Goal: Transaction & Acquisition: Purchase product/service

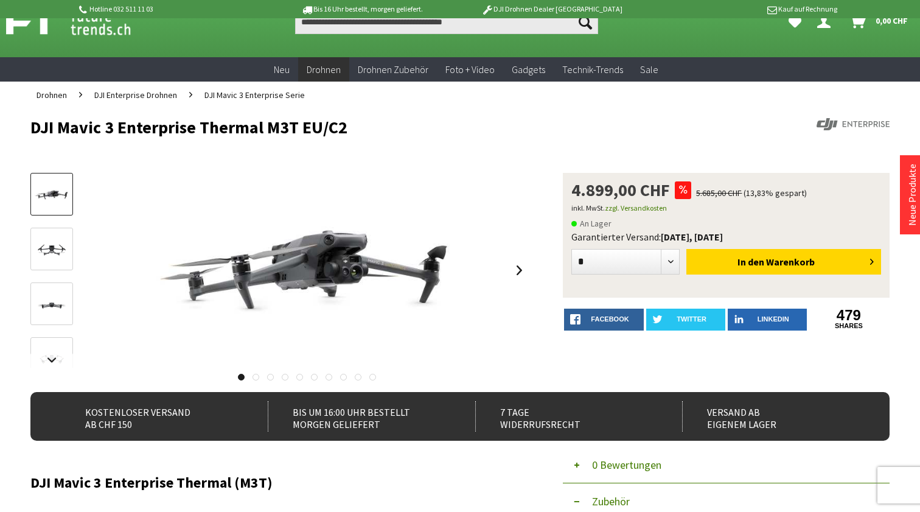
scroll to position [34, 0]
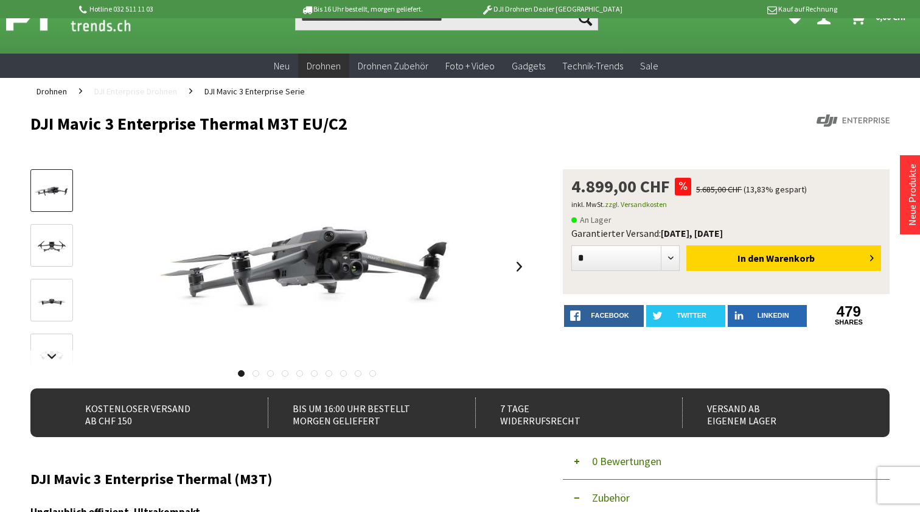
click at [164, 95] on span "DJI Enterprise Drohnen" at bounding box center [135, 91] width 83 height 11
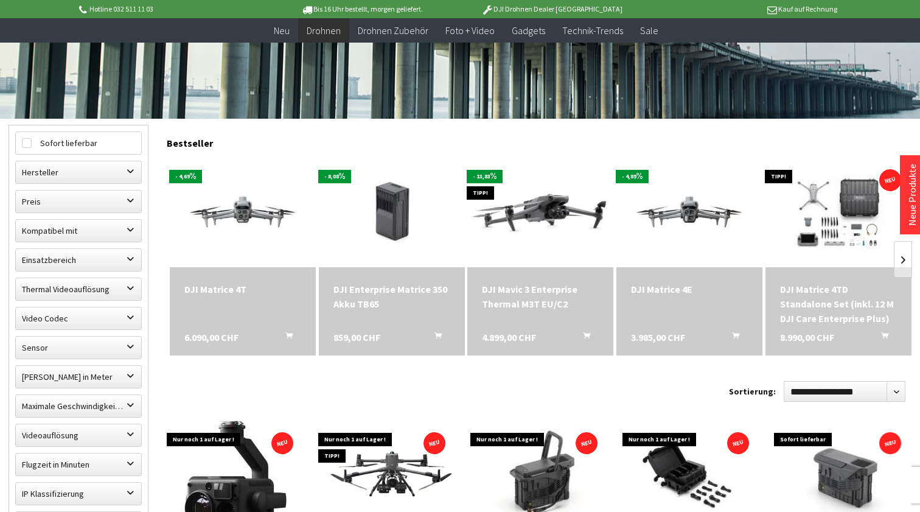
scroll to position [275, 0]
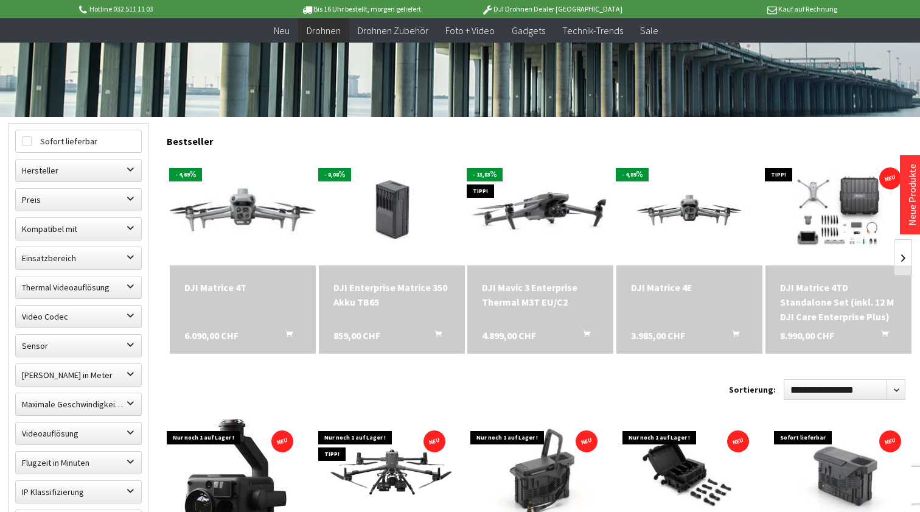
click at [235, 206] on img at bounding box center [243, 210] width 204 height 115
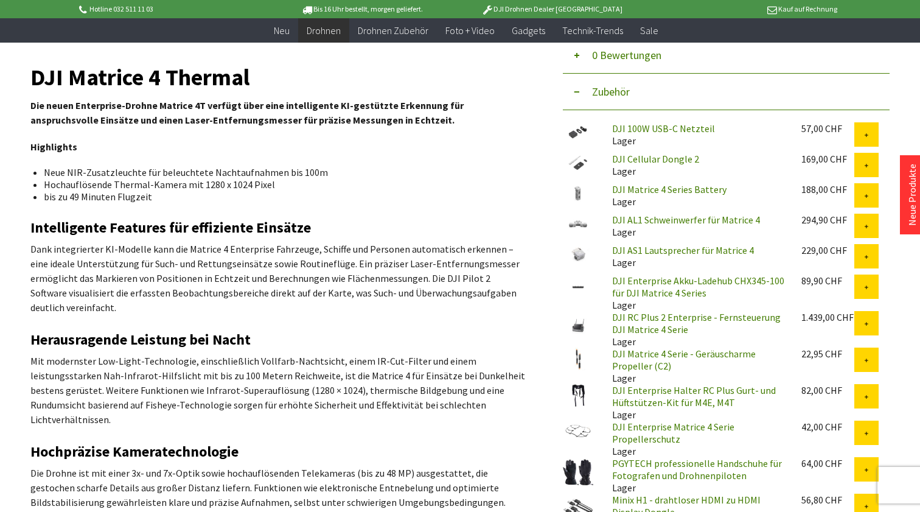
scroll to position [418, 0]
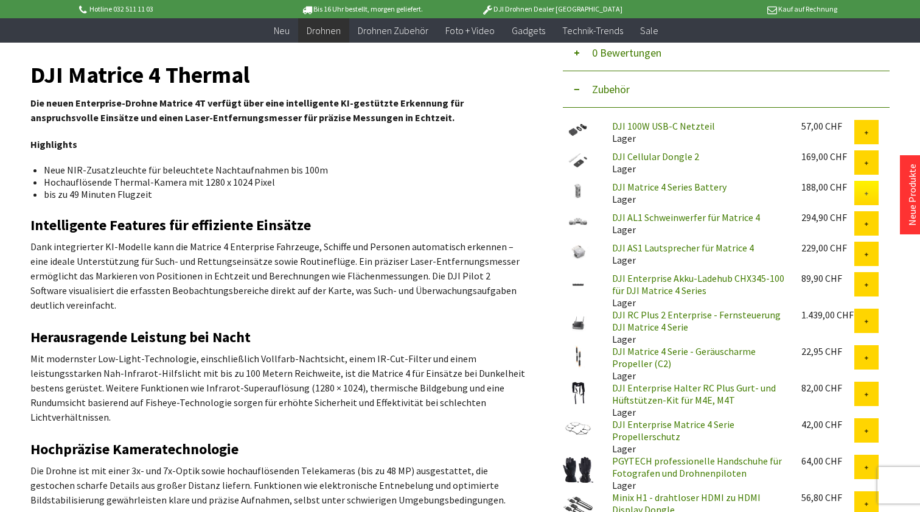
click at [866, 197] on button at bounding box center [866, 193] width 24 height 24
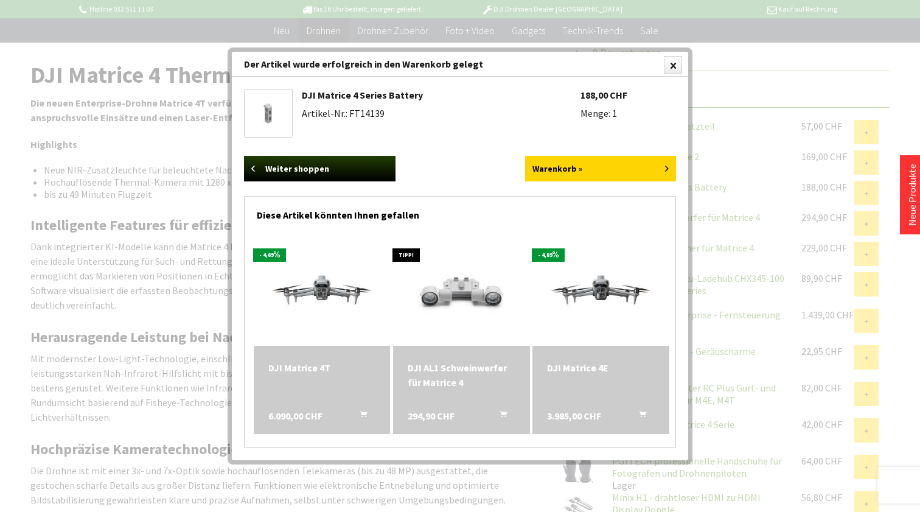
drag, startPoint x: 614, startPoint y: 114, endPoint x: 621, endPoint y: 114, distance: 7.3
click at [621, 114] on li "Menge: 1" at bounding box center [628, 113] width 96 height 12
click at [675, 66] on div at bounding box center [673, 65] width 18 height 18
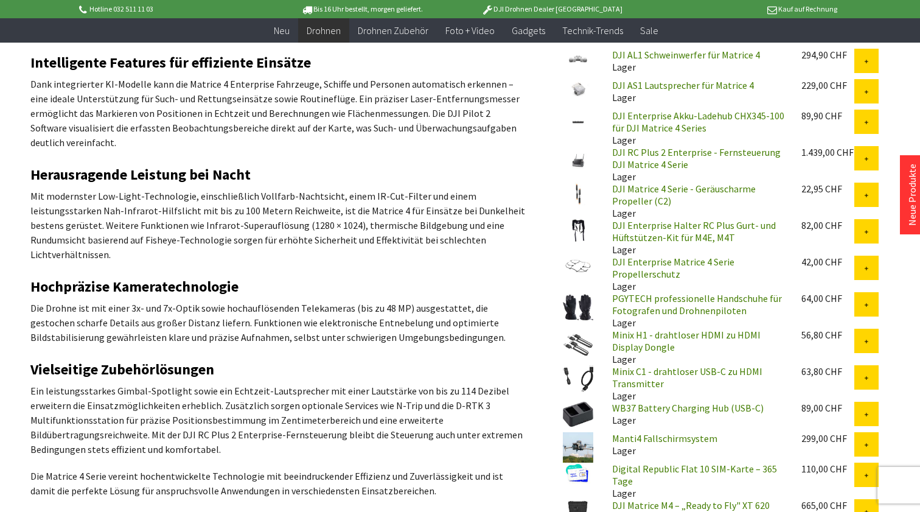
scroll to position [585, 0]
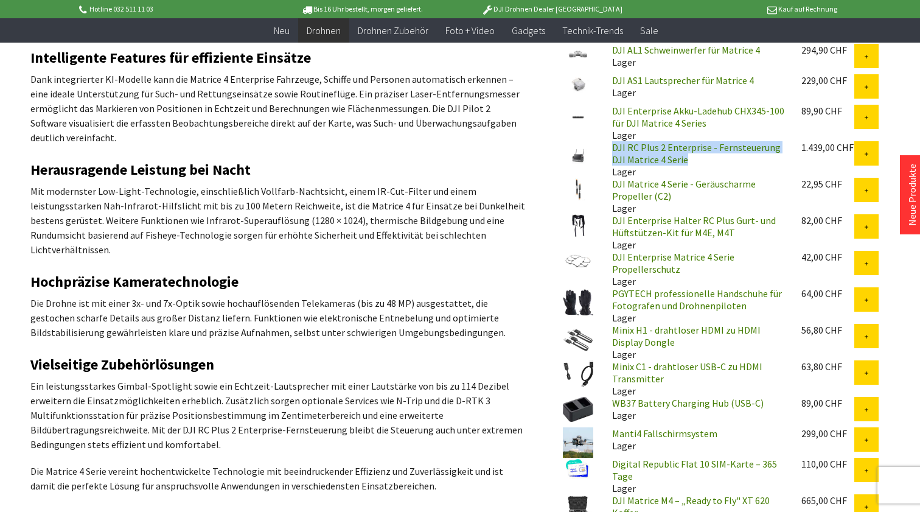
drag, startPoint x: 678, startPoint y: 159, endPoint x: 613, endPoint y: 151, distance: 65.7
click at [613, 151] on div "DJI RC Plus 2 Enterprise - Fernsteuerung DJI Matrice 4 Serie Lager" at bounding box center [696, 159] width 189 height 37
copy link "DJI RC Plus 2 Enterprise - Fernsteuerung DJI Matrice 4 Serie"
drag, startPoint x: 803, startPoint y: 149, endPoint x: 821, endPoint y: 148, distance: 18.3
click at [821, 148] on div "1.439,00 CHF" at bounding box center [827, 147] width 53 height 12
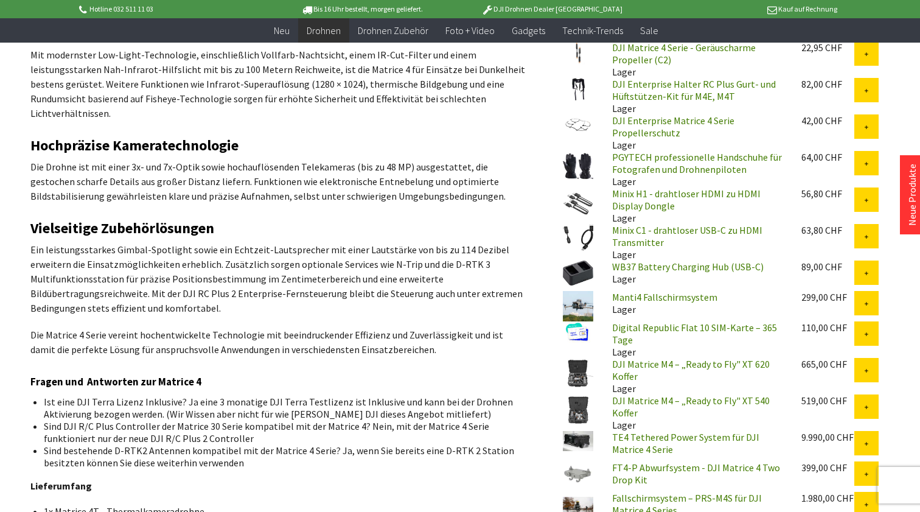
scroll to position [722, 0]
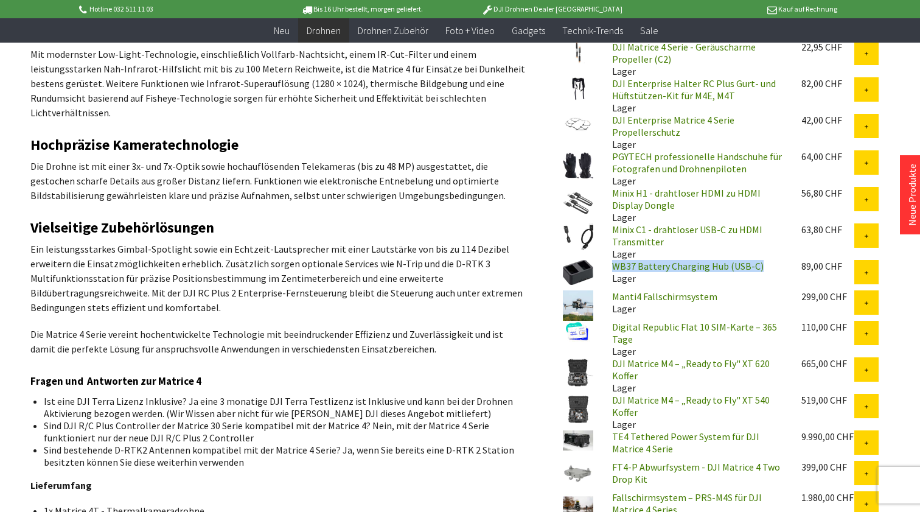
drag, startPoint x: 762, startPoint y: 267, endPoint x: 613, endPoint y: 270, distance: 149.1
click at [613, 270] on div "WB37 Battery Charging Hub (USB-C) Lager" at bounding box center [696, 272] width 189 height 24
copy link "WB37 Battery Charging Hub (USB-C)"
drag, startPoint x: 716, startPoint y: 297, endPoint x: 615, endPoint y: 296, distance: 100.4
click at [615, 296] on div "Manti4 Fallschirmsystem Lager" at bounding box center [696, 302] width 189 height 24
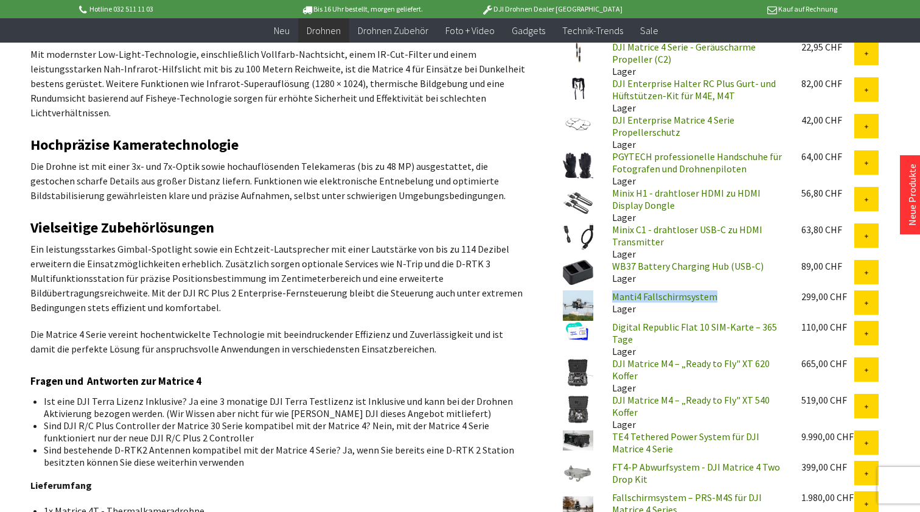
copy link "Manti4 Fallschirmsystem"
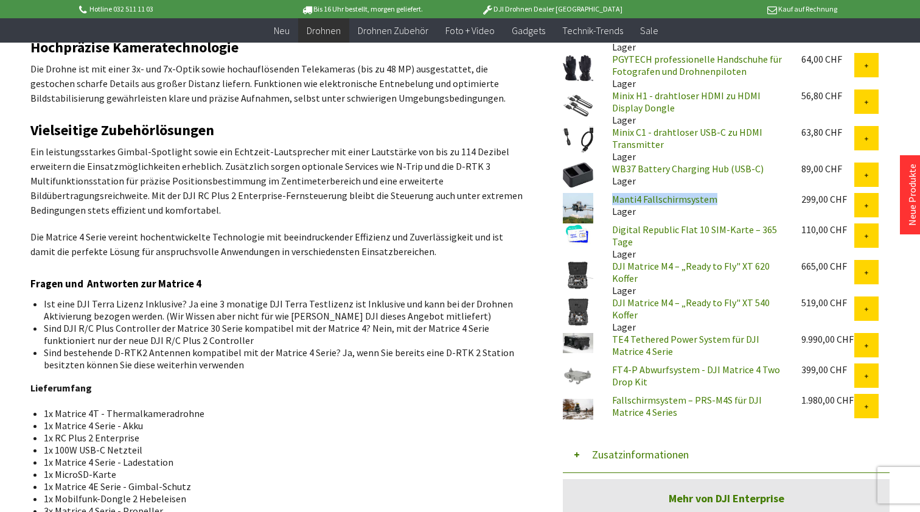
scroll to position [828, 0]
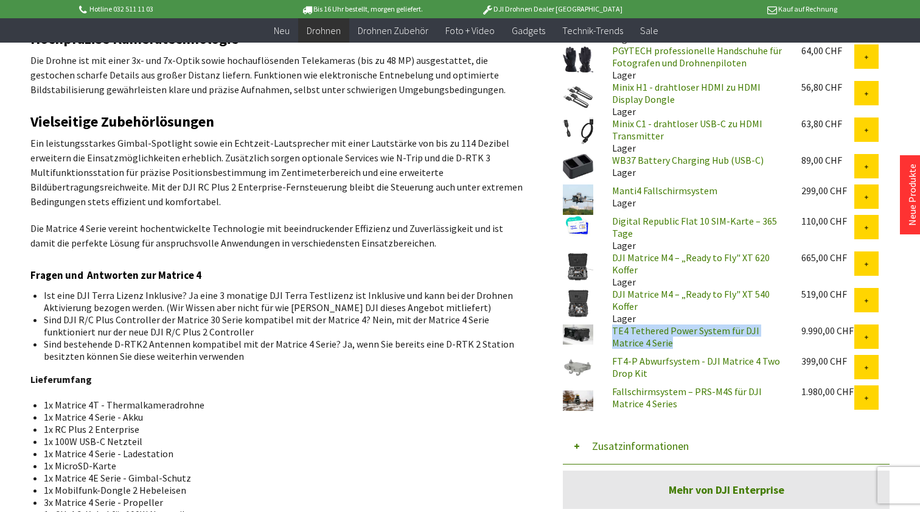
click at [716, 251] on link "DJI Matrice M4 – „Ready to Fly" XT 620 Koffer" at bounding box center [691, 263] width 158 height 24
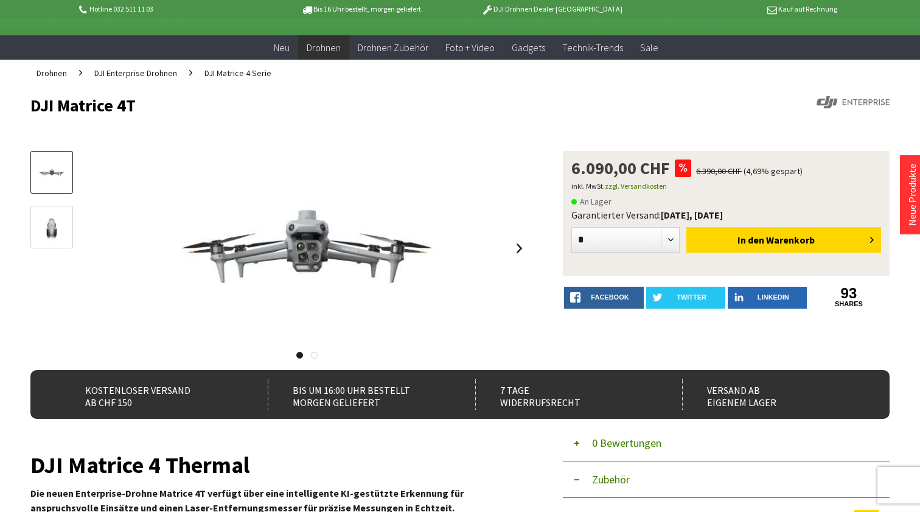
scroll to position [37, 0]
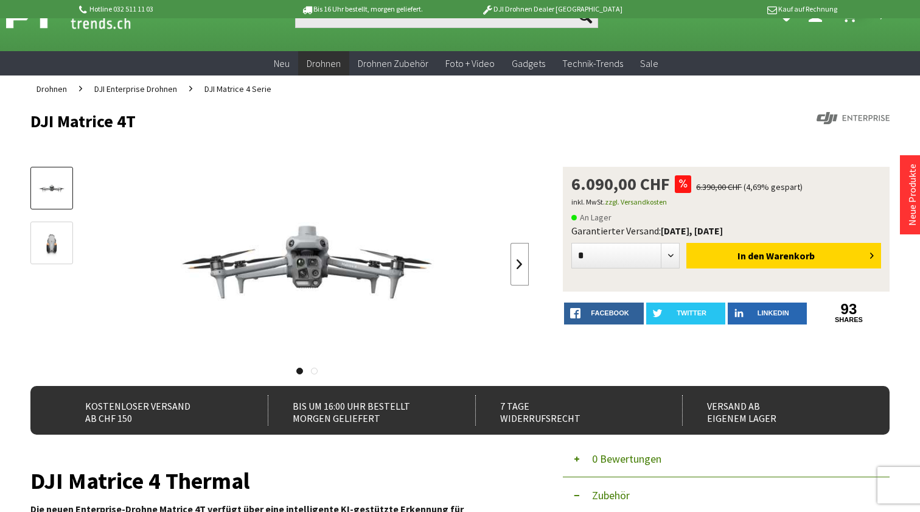
click at [523, 251] on link at bounding box center [519, 264] width 18 height 43
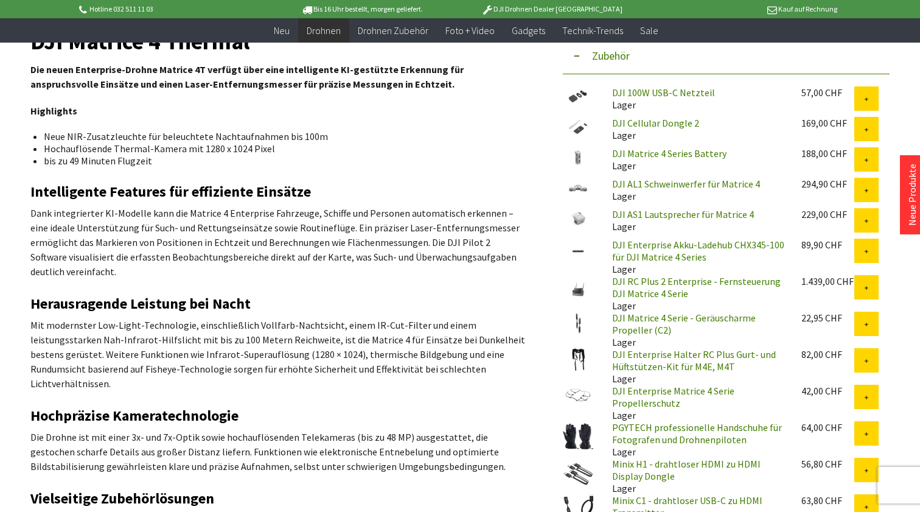
scroll to position [467, 0]
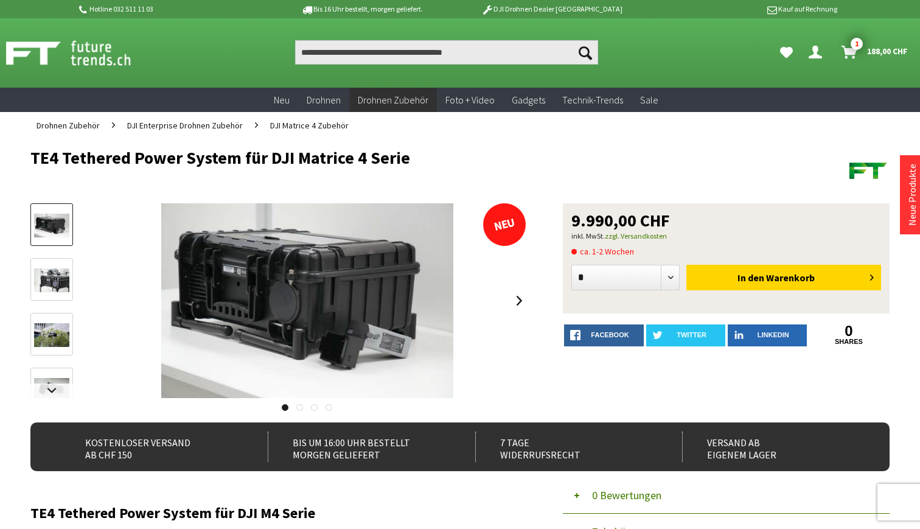
click at [61, 278] on img at bounding box center [51, 280] width 35 height 24
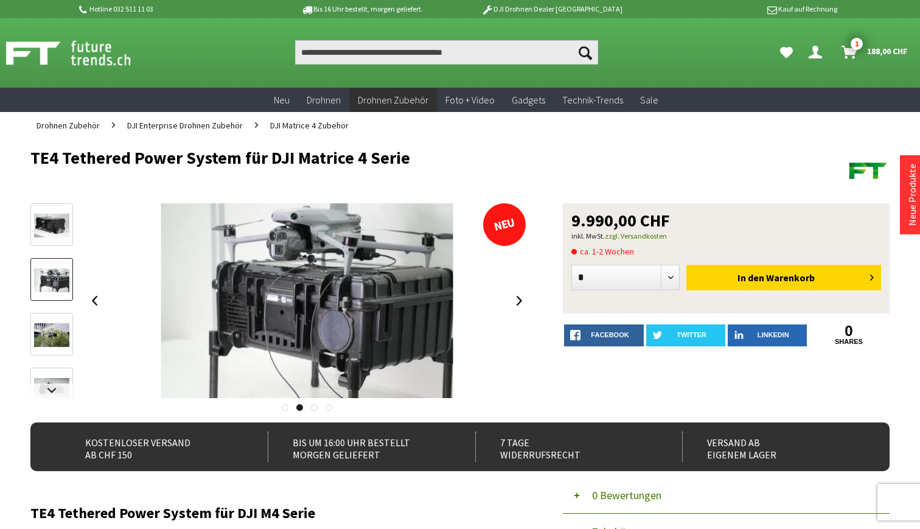
click at [60, 332] on img at bounding box center [51, 335] width 35 height 24
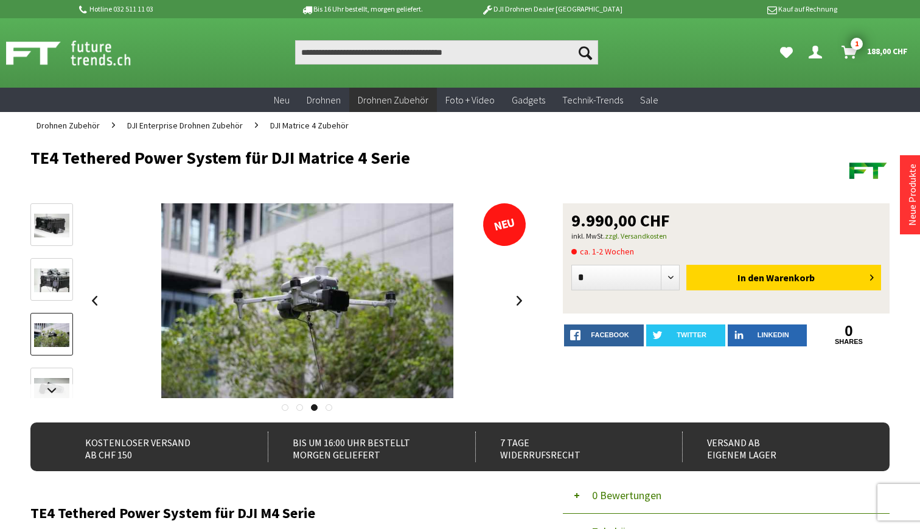
click at [60, 368] on link at bounding box center [51, 389] width 43 height 43
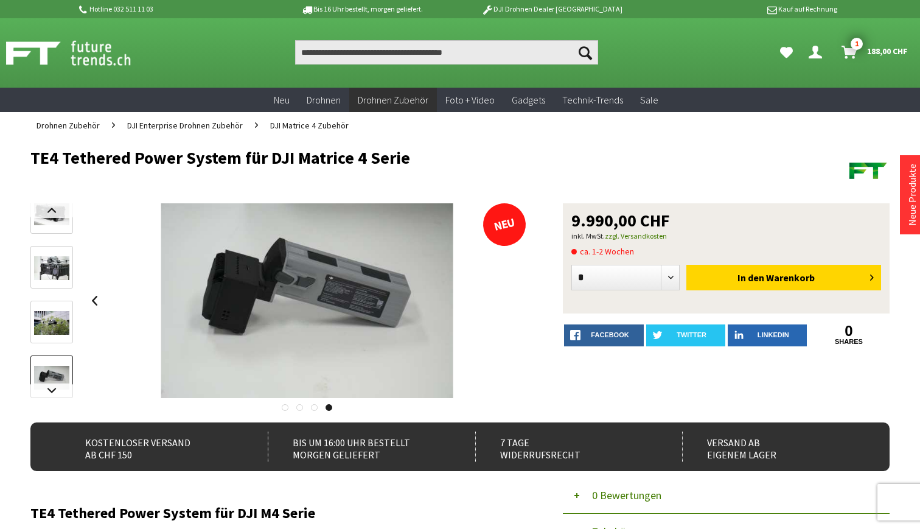
click at [59, 322] on img at bounding box center [51, 323] width 35 height 24
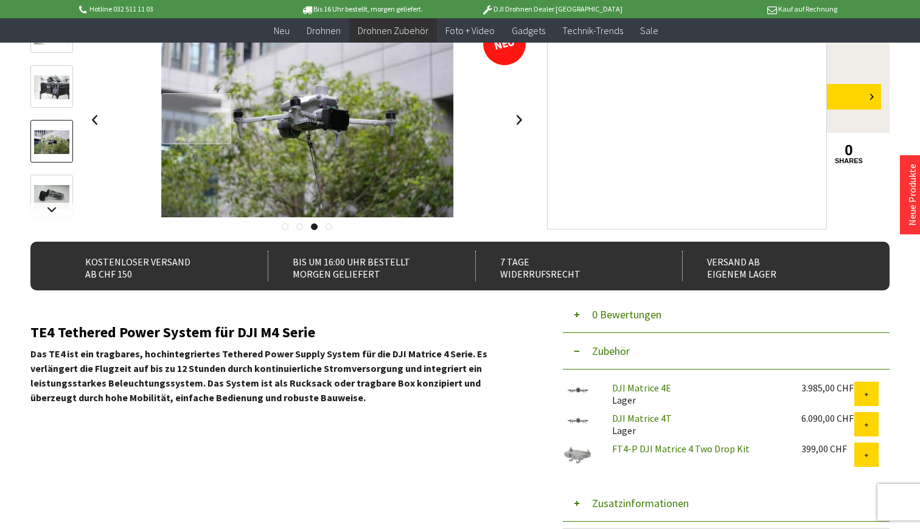
scroll to position [288, 0]
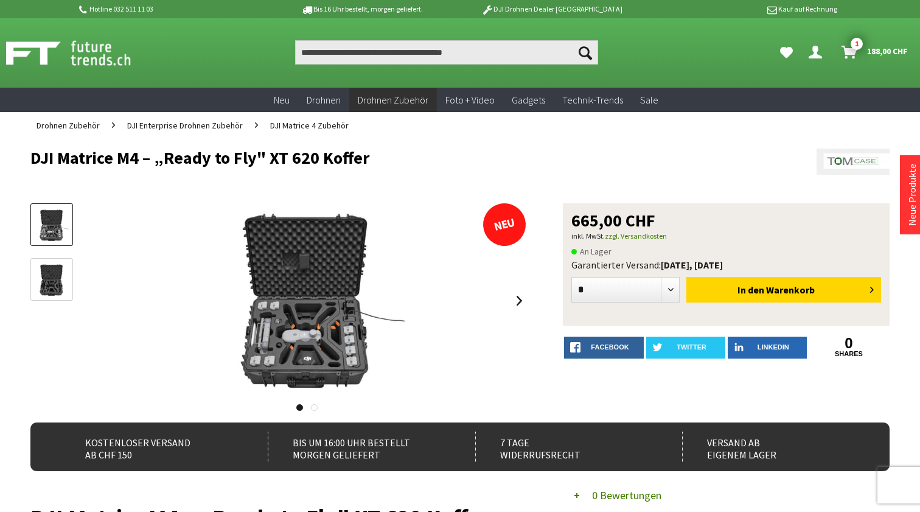
drag, startPoint x: 33, startPoint y: 158, endPoint x: 368, endPoint y: 163, distance: 334.7
click at [368, 163] on h1 "DJI Matrice M4 – „Ready to Fly" XT 620 Koffer" at bounding box center [374, 157] width 688 height 18
copy h1 "DJI Matrice M4 – „Ready to Fly" XT 620 Koffer"
